Goal: Check status: Check status

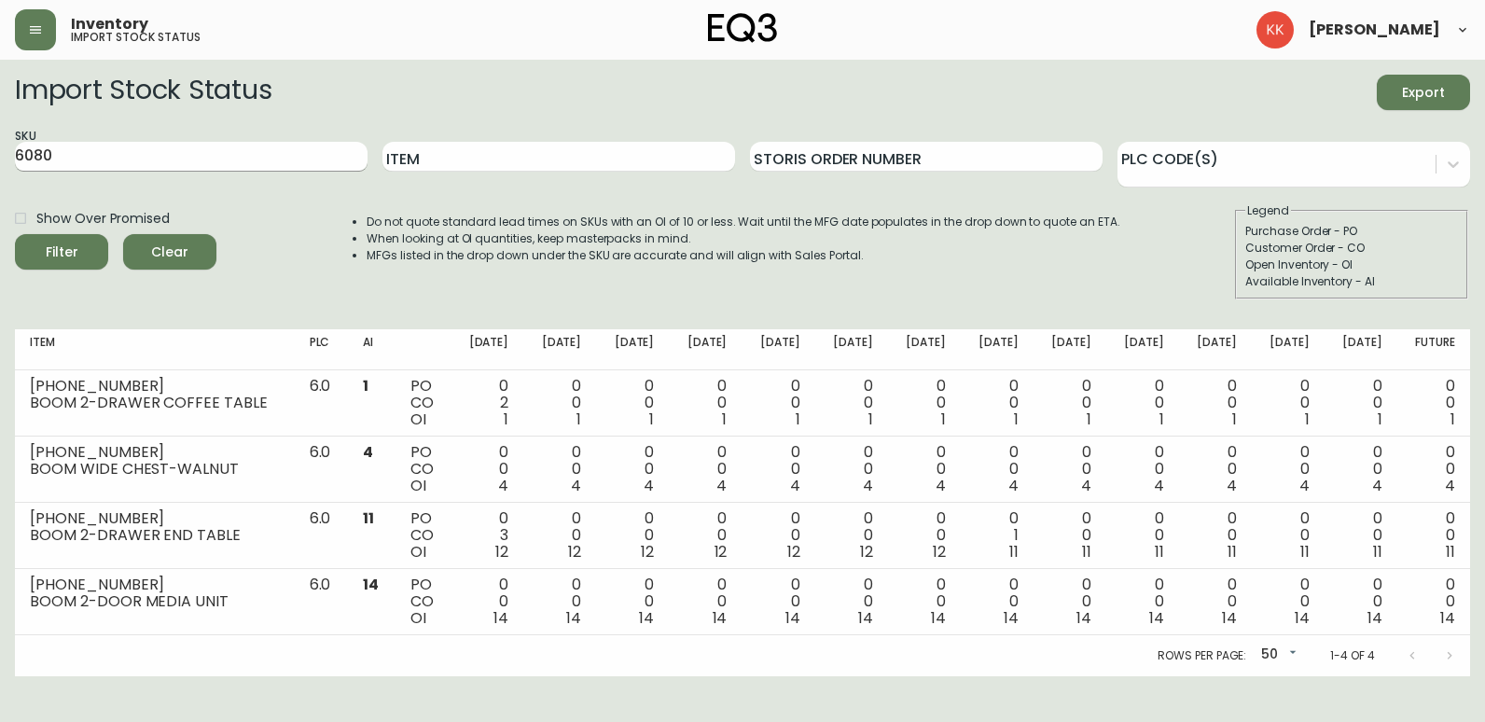
click at [86, 154] on input "6080" at bounding box center [191, 157] width 353 height 30
drag, startPoint x: 78, startPoint y: 156, endPoint x: -17, endPoint y: 156, distance: 95.1
click at [0, 156] on html "Inventory import stock status [PERSON_NAME] Import Stock Status Export SKU 6080…" at bounding box center [742, 338] width 1485 height 676
click at [15, 234] on button "Filter" at bounding box center [61, 251] width 93 height 35
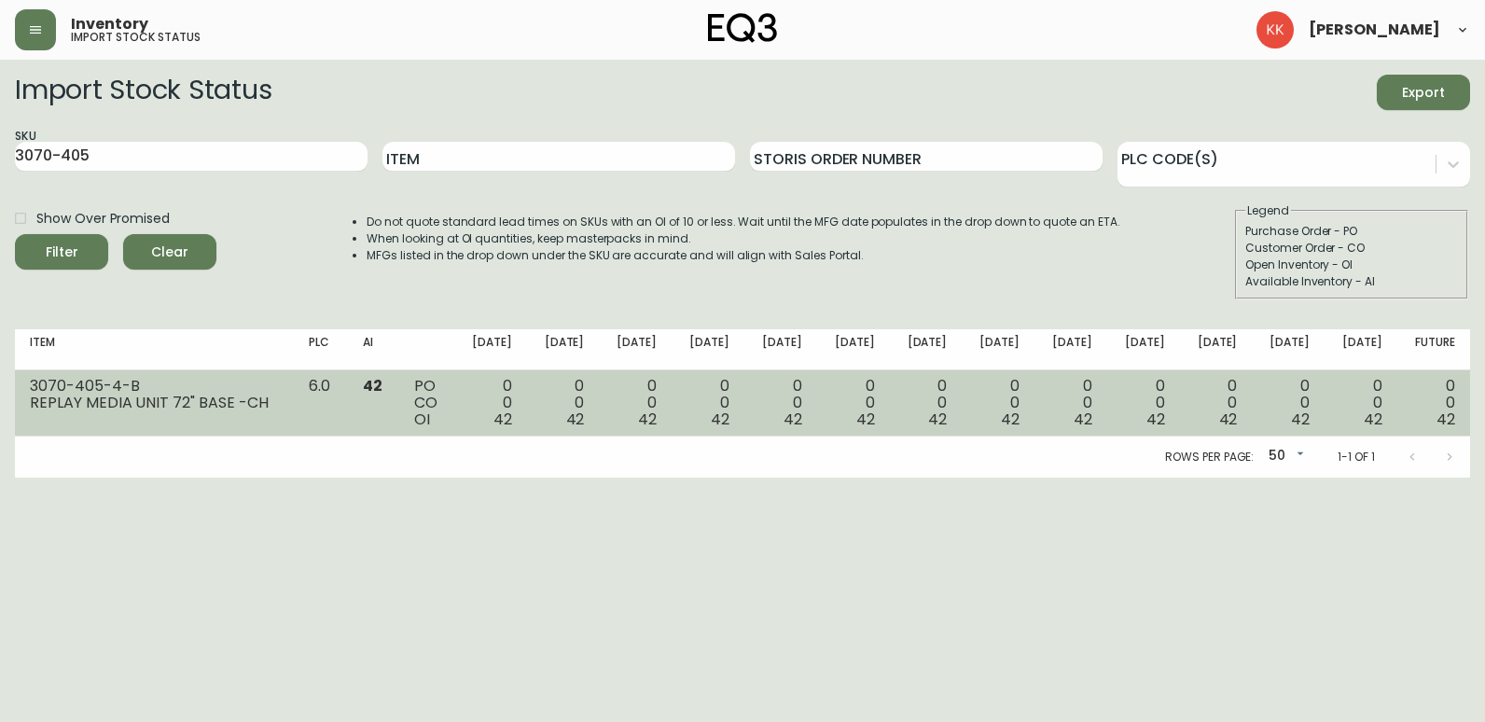
click at [222, 419] on td "3070-405-4-B REPLAY MEDIA UNIT 72" BASE -CH" at bounding box center [154, 403] width 279 height 66
click at [148, 385] on div "3070-405-4-B" at bounding box center [154, 386] width 249 height 17
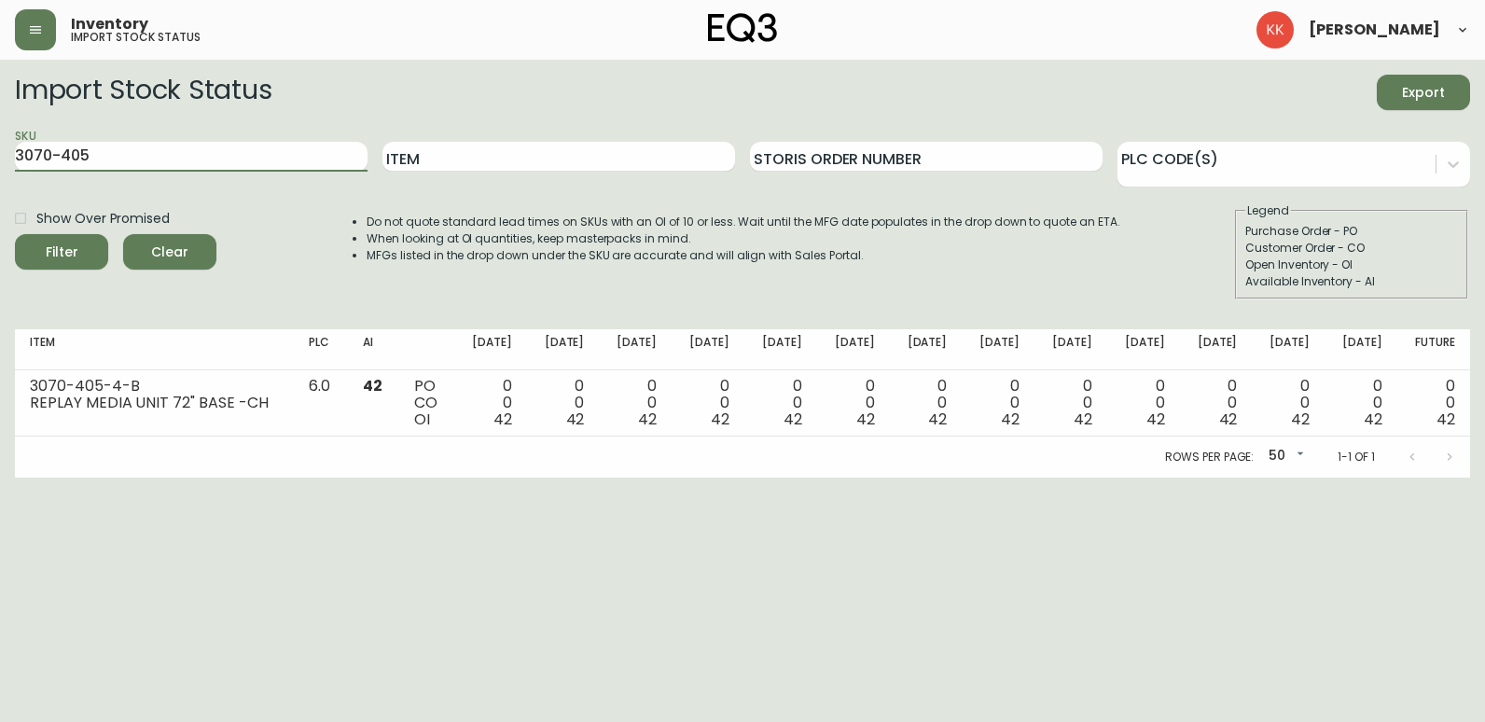
drag, startPoint x: 229, startPoint y: 150, endPoint x: -196, endPoint y: 150, distance: 424.4
click at [0, 150] on html "Inventory import stock status [PERSON_NAME] Import Stock Status Export SKU 3070…" at bounding box center [742, 239] width 1485 height 478
click at [15, 234] on button "Filter" at bounding box center [61, 251] width 93 height 35
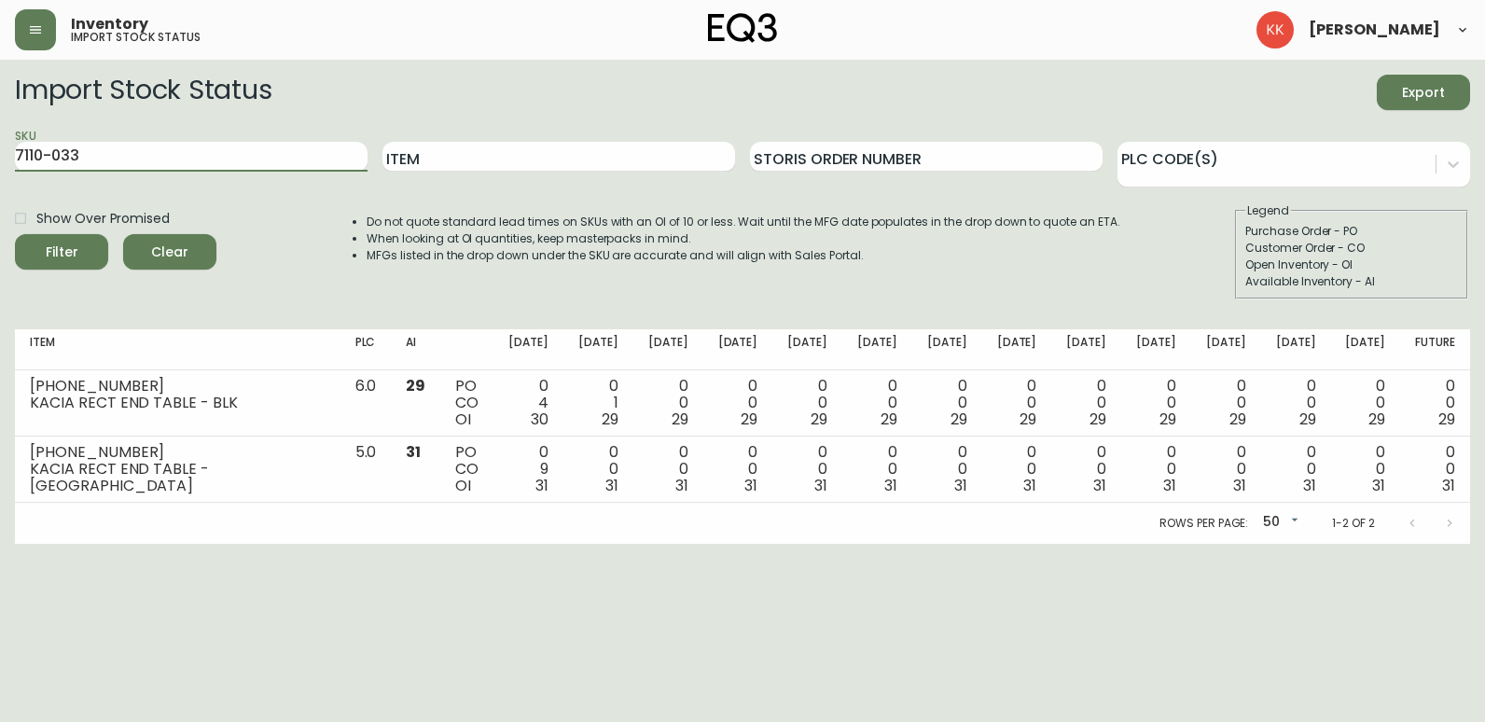
drag, startPoint x: 227, startPoint y: 163, endPoint x: -12, endPoint y: 155, distance: 238.9
click at [0, 155] on html "Inventory import stock status [PERSON_NAME] Import Stock Status Export SKU 7110…" at bounding box center [742, 272] width 1485 height 544
click at [15, 234] on button "Filter" at bounding box center [61, 251] width 93 height 35
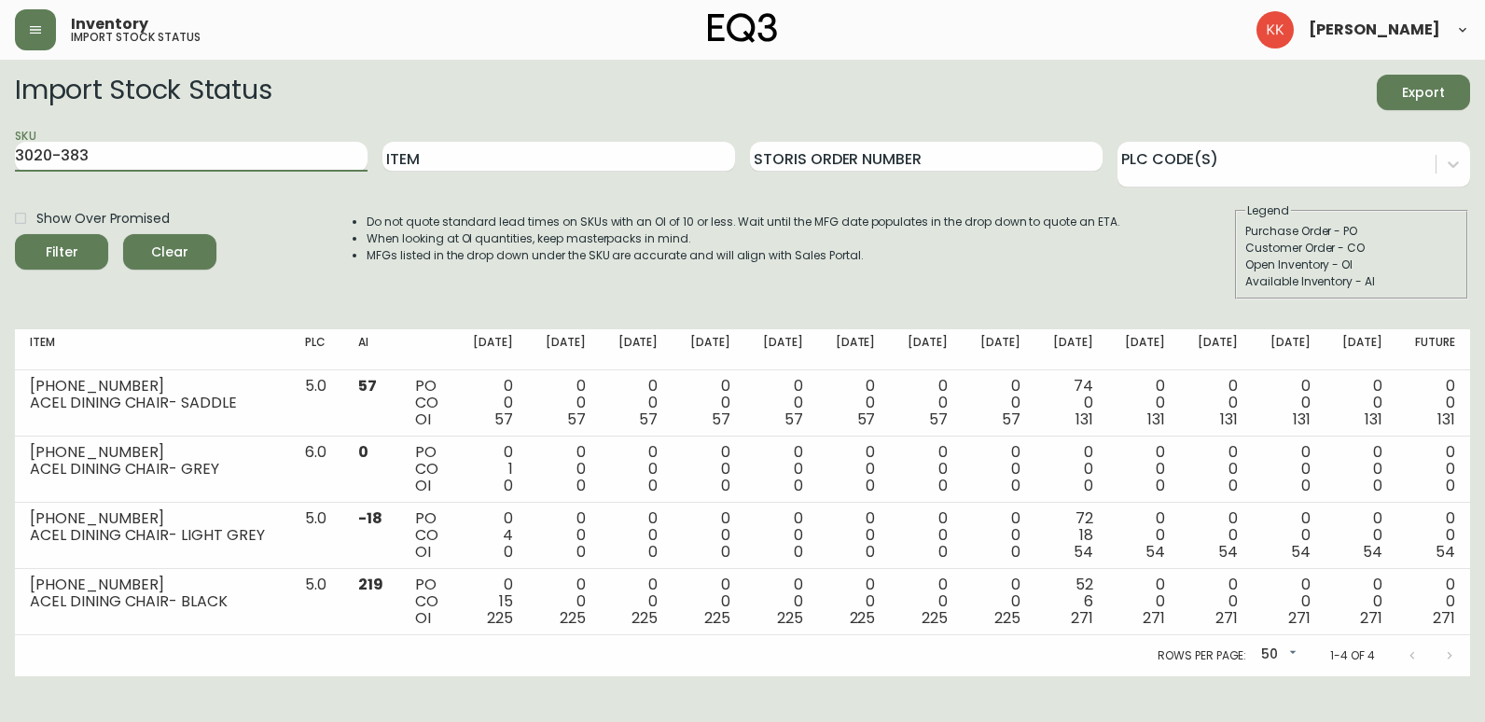
drag, startPoint x: 104, startPoint y: 150, endPoint x: -122, endPoint y: 140, distance: 226.9
click at [0, 140] on html "Inventory import stock status [PERSON_NAME] Import Stock Status Export SKU 3020…" at bounding box center [742, 338] width 1485 height 676
click at [15, 234] on button "Filter" at bounding box center [61, 251] width 93 height 35
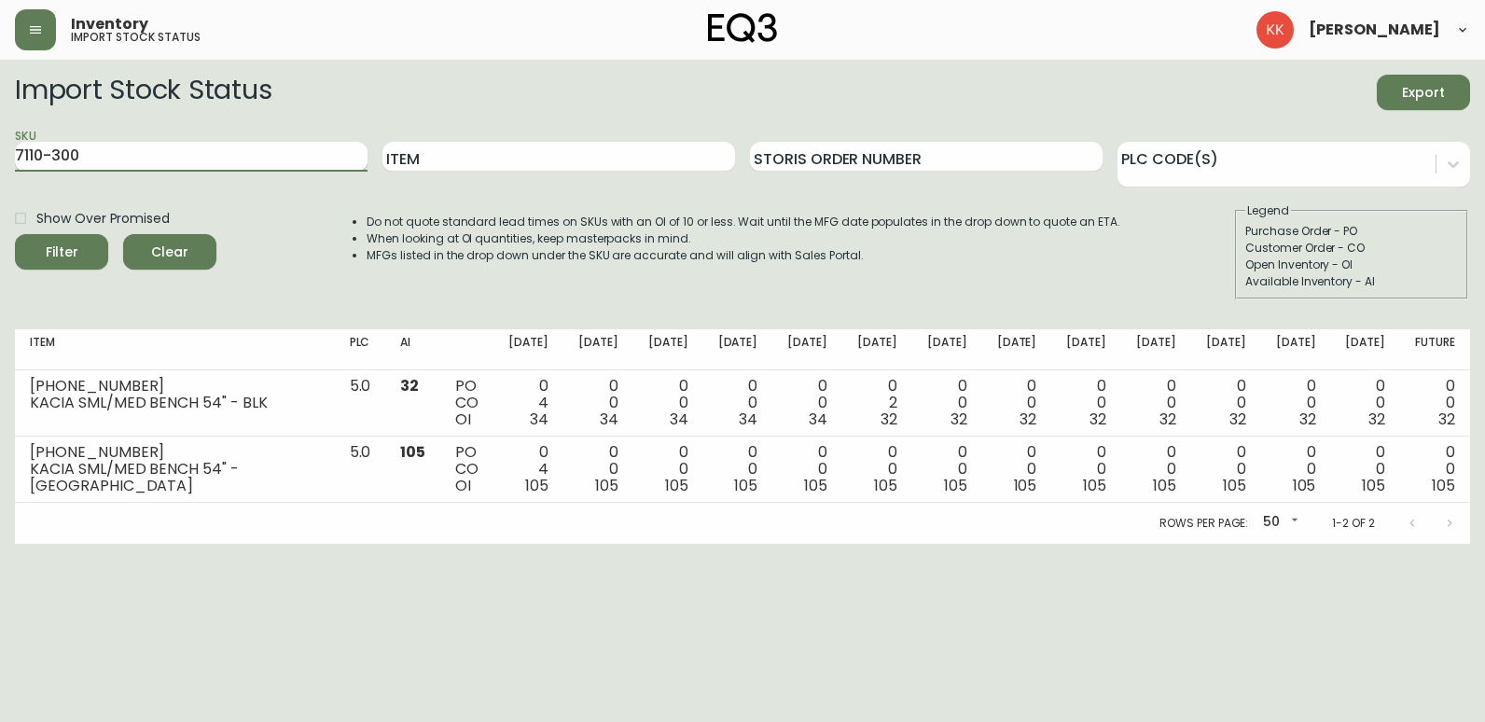
type input "7110-300"
click at [15, 234] on button "Filter" at bounding box center [61, 251] width 93 height 35
